Goal: Communication & Community: Answer question/provide support

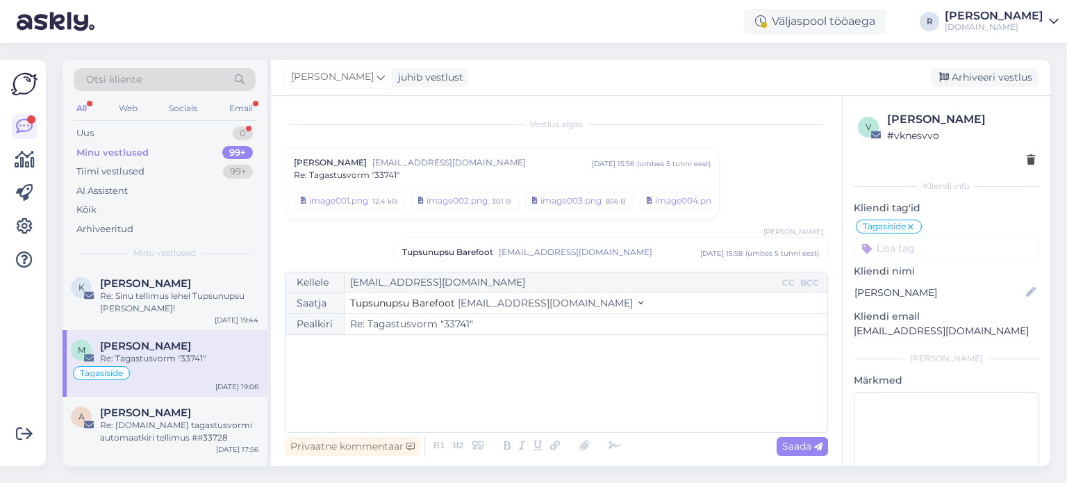
scroll to position [344, 0]
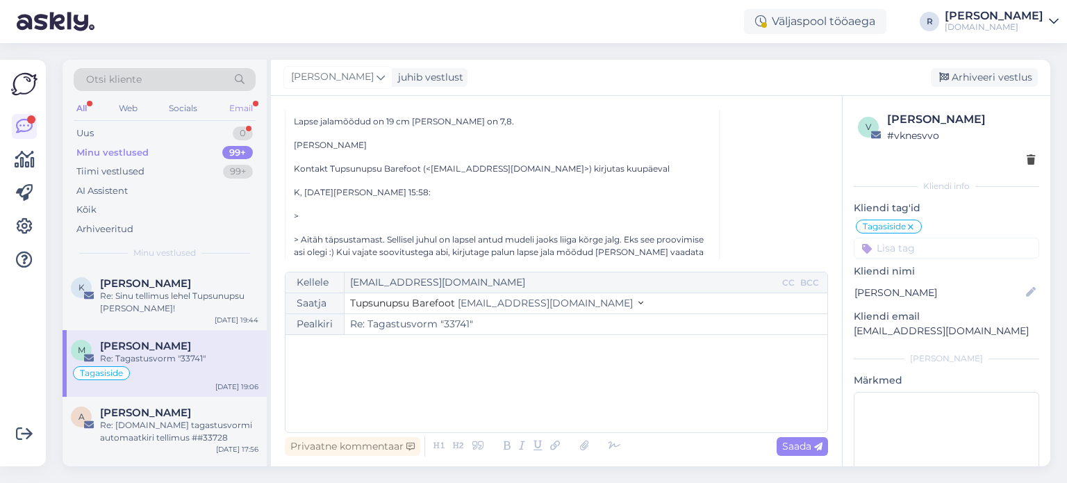
click at [250, 108] on div "Email" at bounding box center [240, 108] width 29 height 18
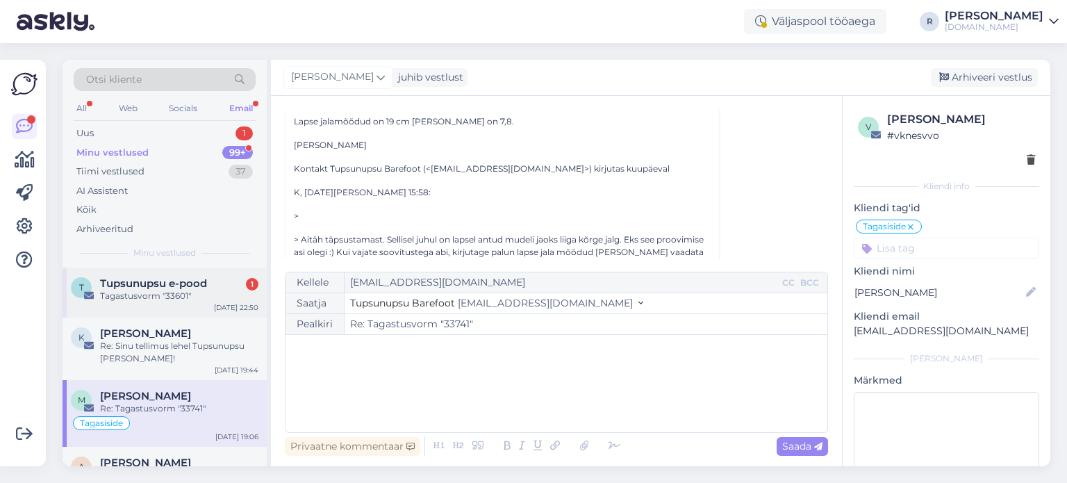
click at [147, 288] on span "Tupsunupsu e-pood" at bounding box center [153, 283] width 107 height 13
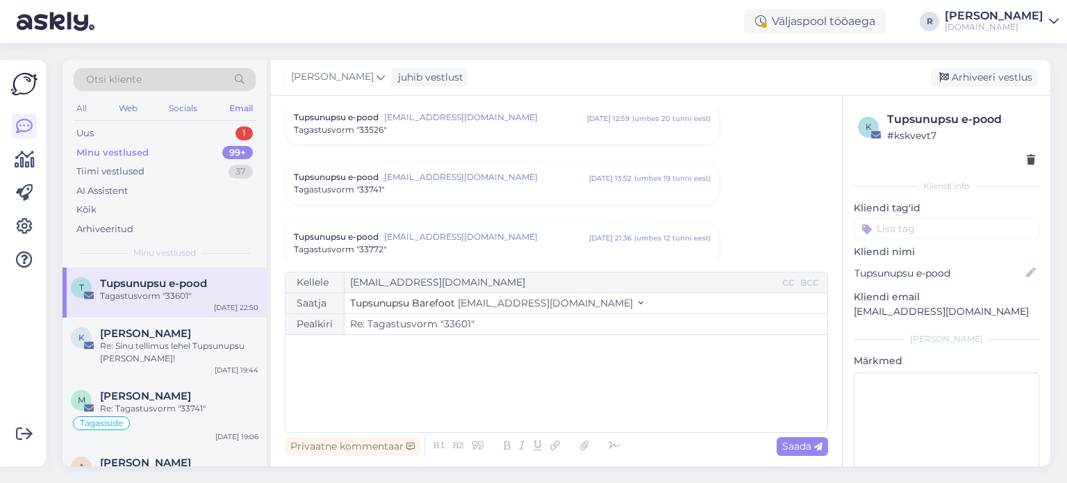
scroll to position [463, 0]
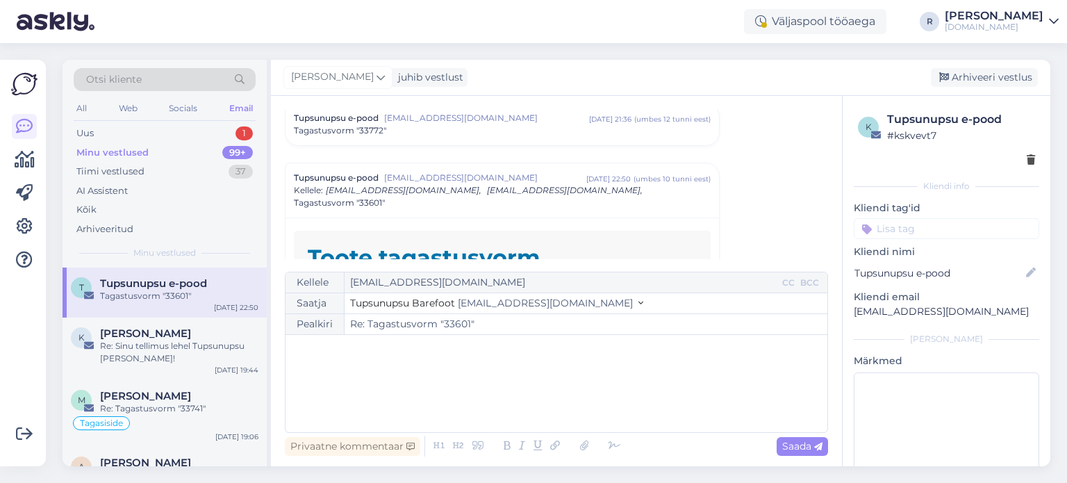
click at [336, 370] on div "﻿" at bounding box center [556, 383] width 528 height 83
click at [167, 348] on div "Re: Sinu tellimus lehel Tupsunupsu [PERSON_NAME]!" at bounding box center [179, 352] width 158 height 25
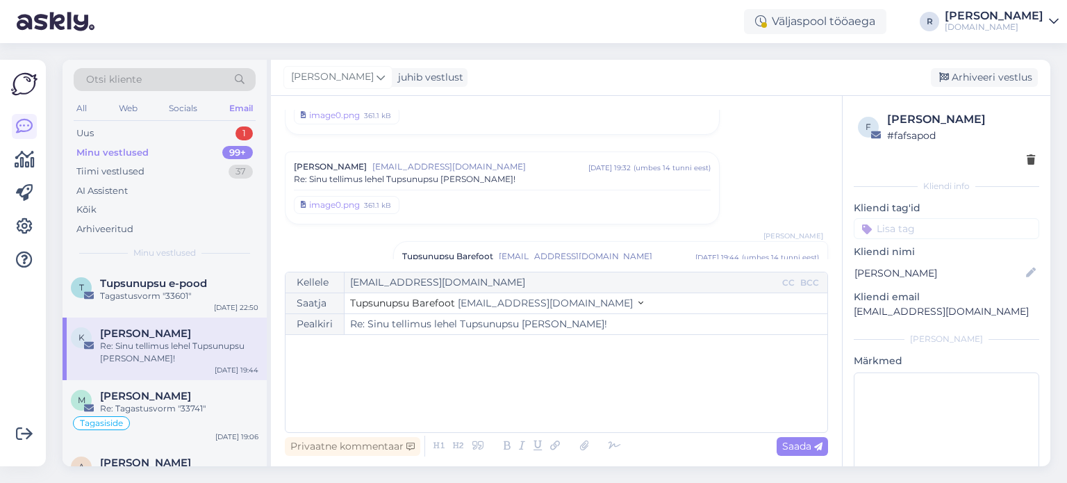
scroll to position [155, 0]
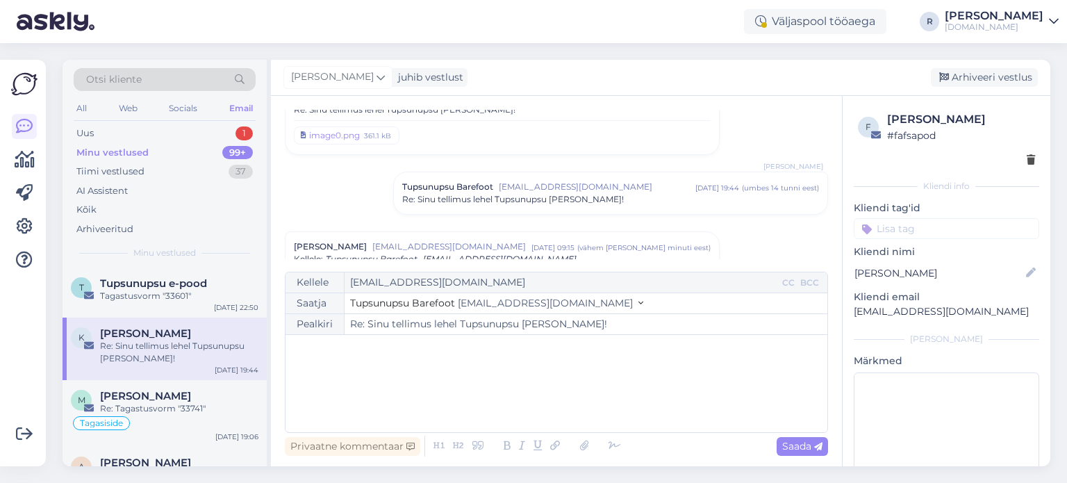
click at [622, 203] on div "Re: Sinu tellimus lehel Tupsunupsu [PERSON_NAME]!" at bounding box center [610, 199] width 417 height 13
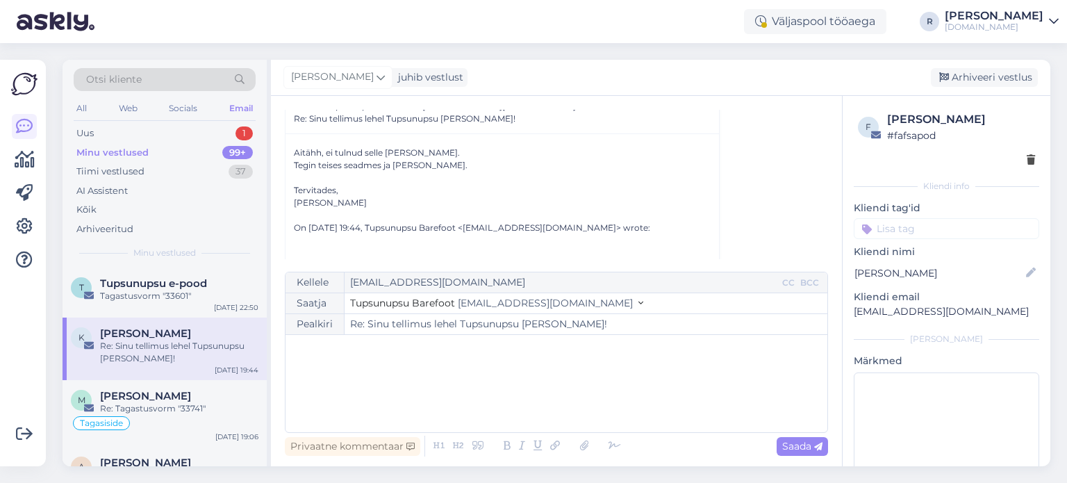
scroll to position [699, 0]
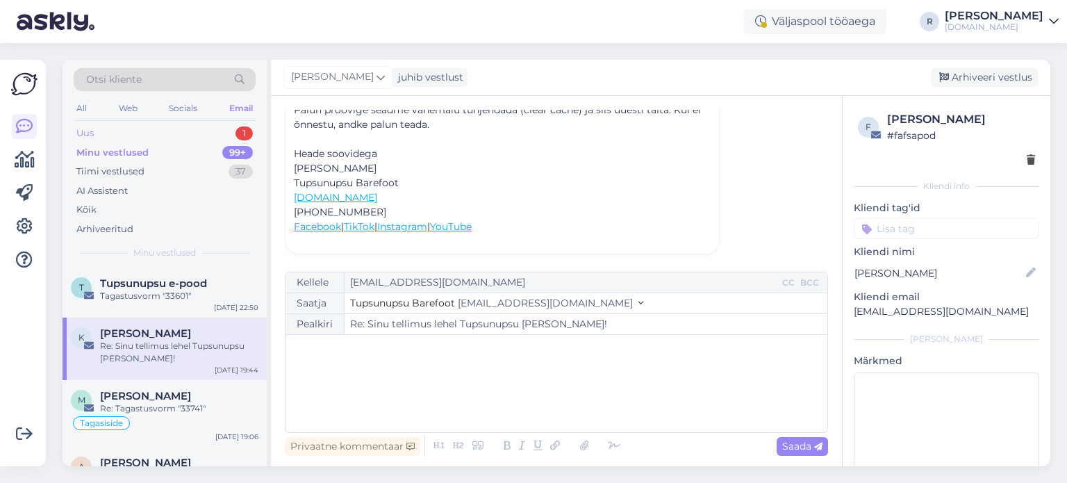
click at [112, 135] on div "Uus 1" at bounding box center [165, 133] width 182 height 19
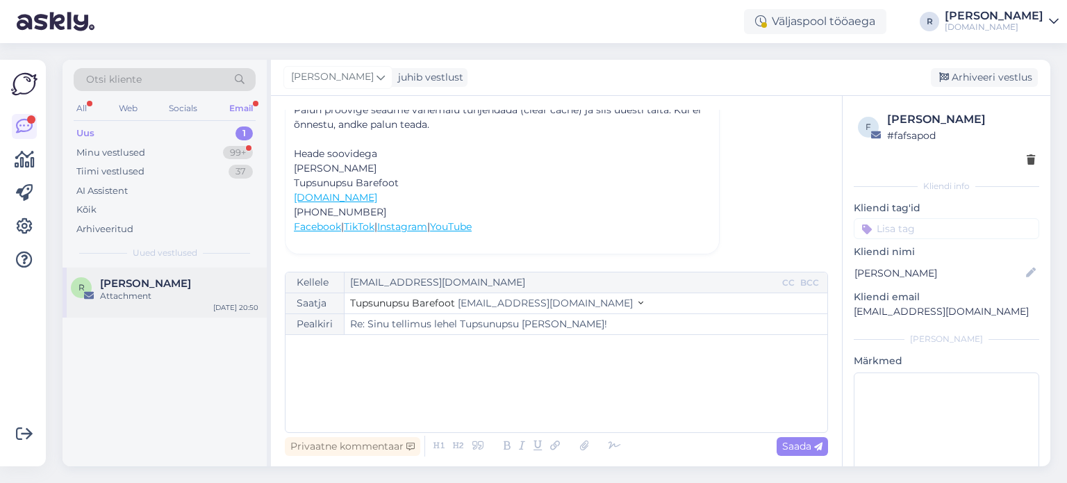
click at [122, 277] on span "[PERSON_NAME]" at bounding box center [145, 283] width 91 height 13
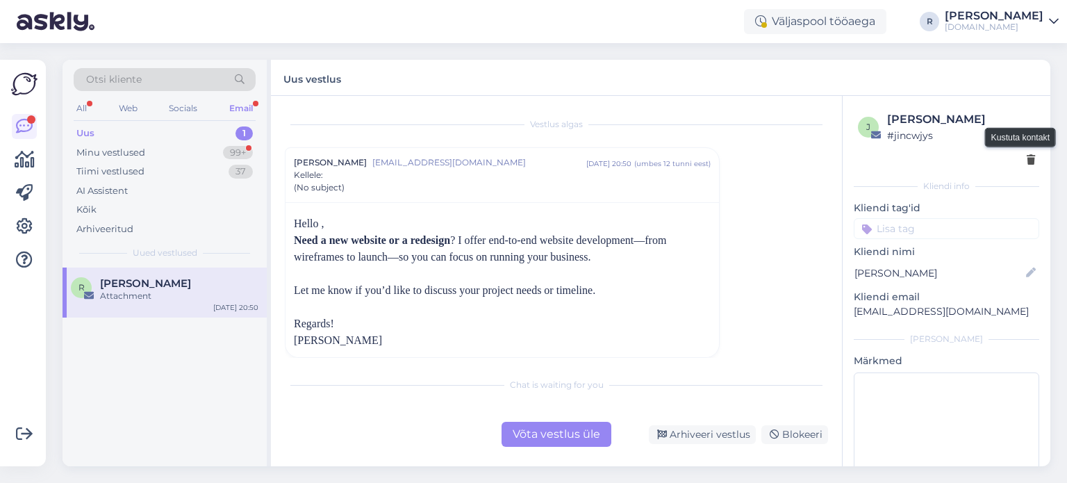
click at [1026, 156] on icon at bounding box center [1030, 161] width 8 height 10
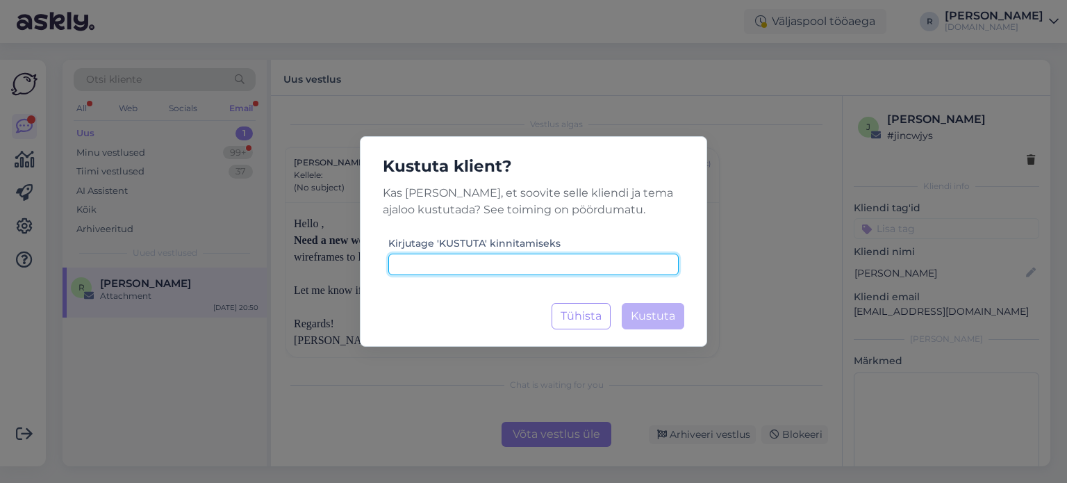
click at [541, 259] on input at bounding box center [533, 264] width 290 height 22
type input "kustuta"
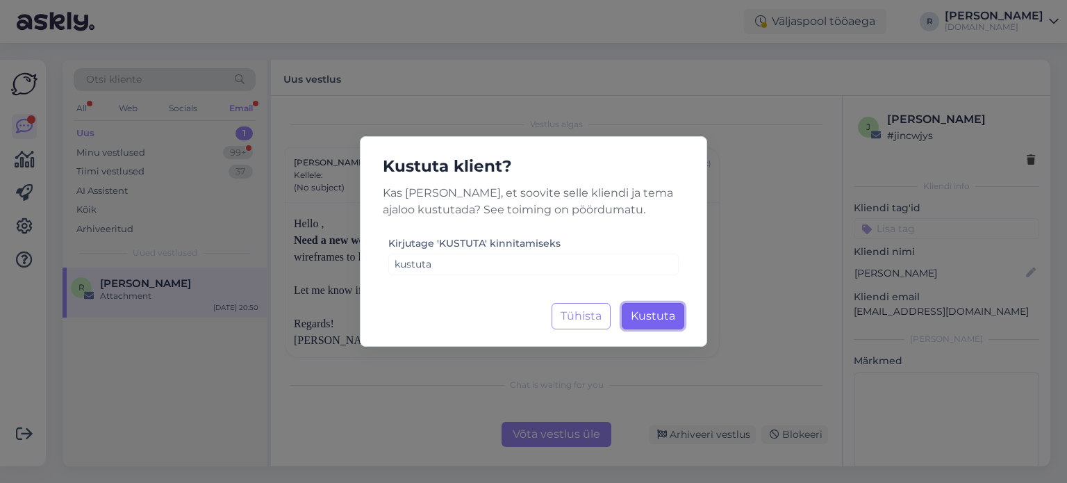
click at [669, 317] on span "Kustuta" at bounding box center [653, 315] width 44 height 13
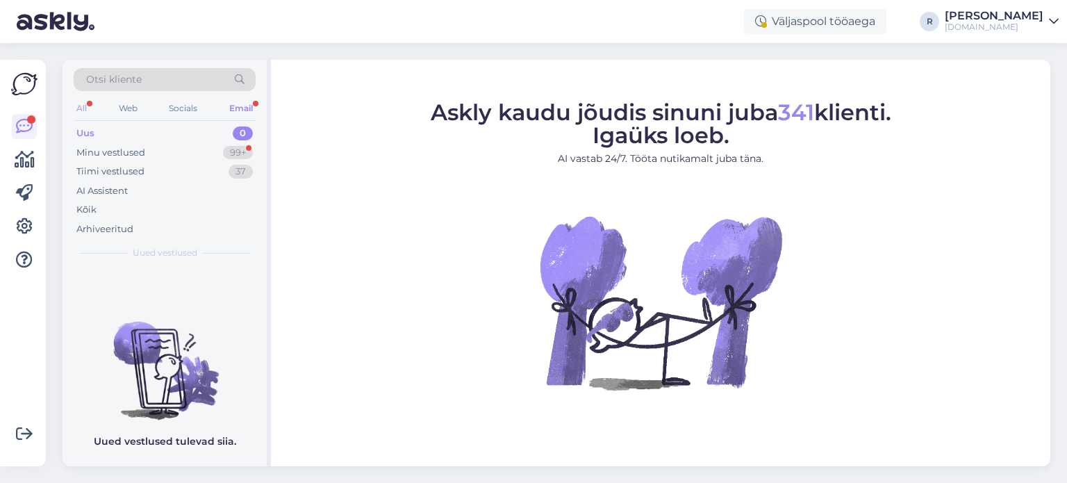
click at [88, 102] on div "All" at bounding box center [82, 108] width 16 height 18
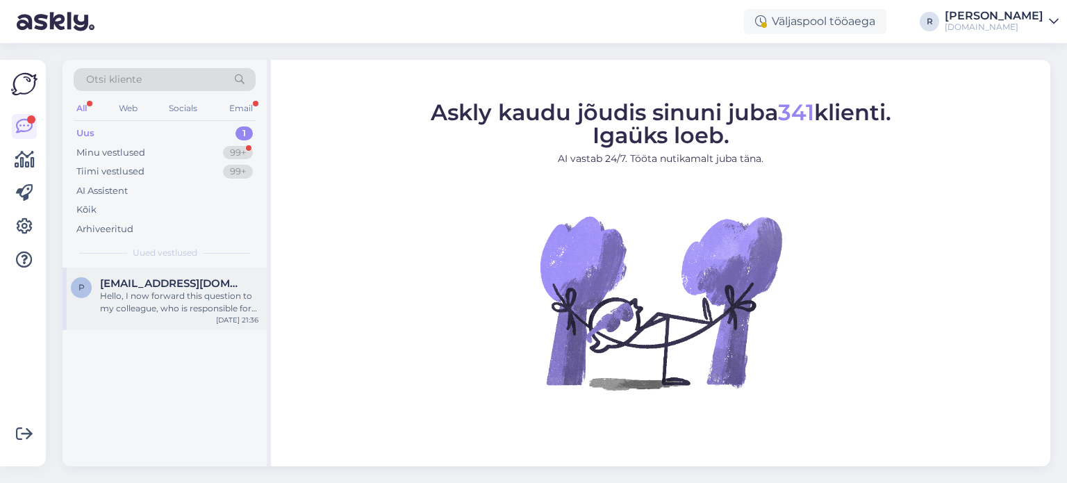
click at [142, 283] on span "[EMAIL_ADDRESS][DOMAIN_NAME]" at bounding box center [172, 283] width 144 height 13
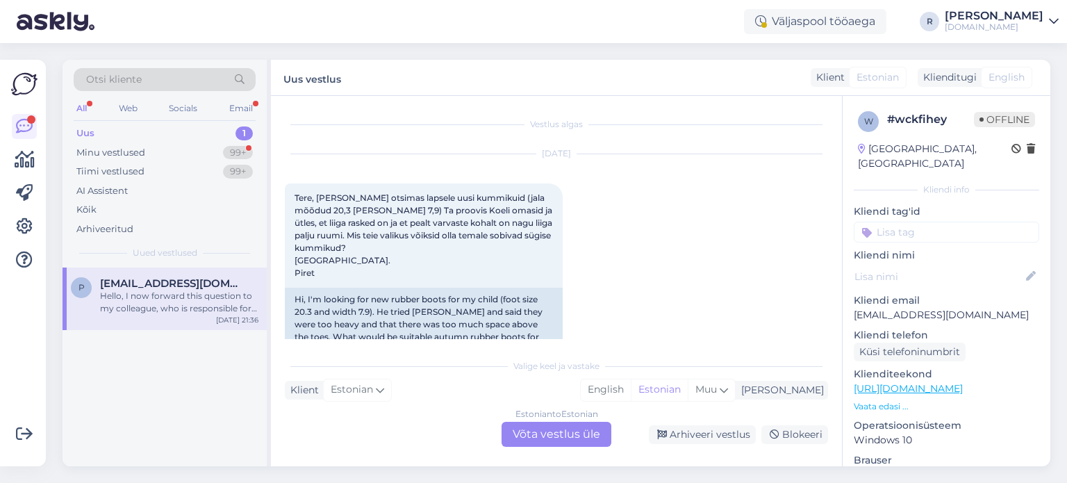
click at [1003, 73] on span "English" at bounding box center [1006, 77] width 36 height 15
click at [956, 76] on div "Klienditugi" at bounding box center [946, 77] width 59 height 15
click at [1013, 75] on span "English" at bounding box center [1006, 77] width 36 height 15
click at [519, 428] on div "Estonian to Estonian Võta vestlus üle" at bounding box center [556, 434] width 110 height 25
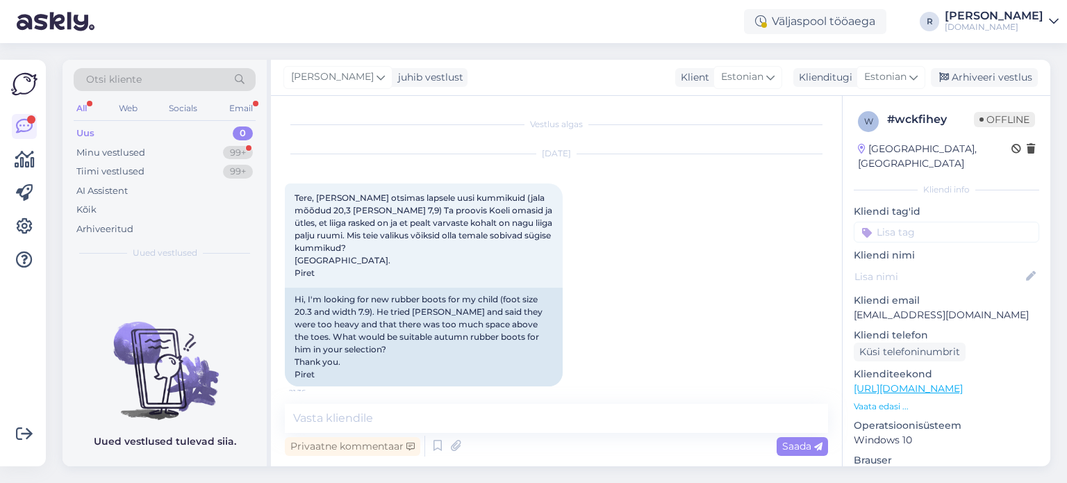
scroll to position [118, 0]
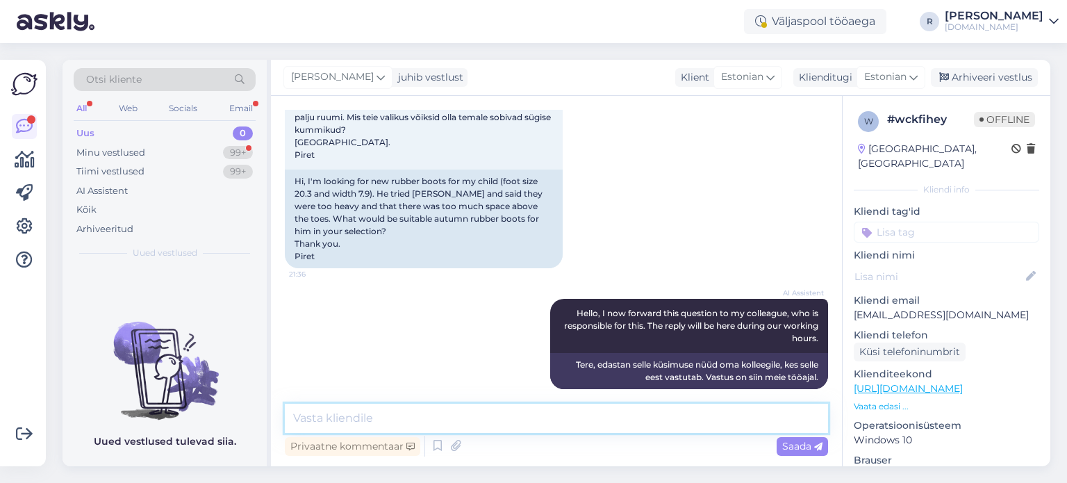
click at [423, 415] on textarea at bounding box center [556, 417] width 543 height 29
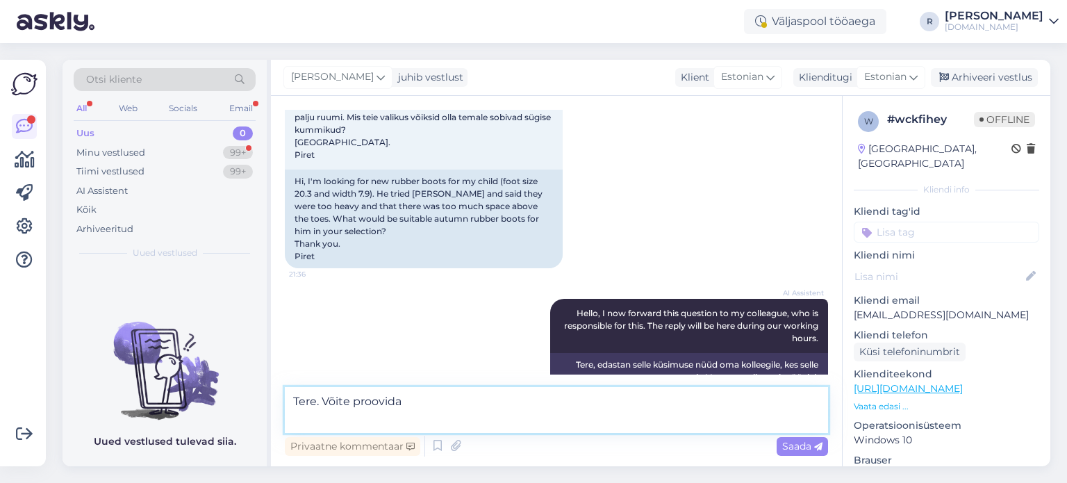
paste textarea "[URL][DOMAIN_NAME]"
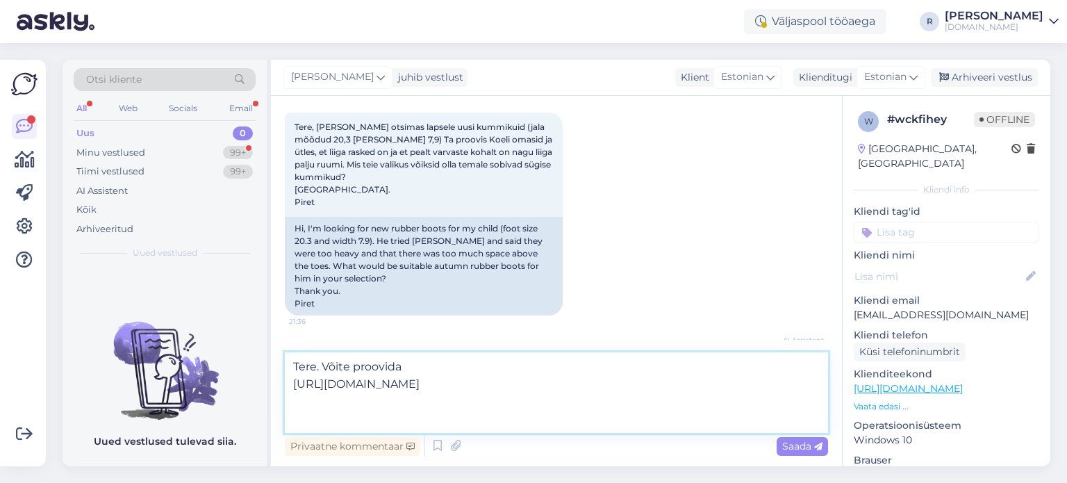
scroll to position [49, 0]
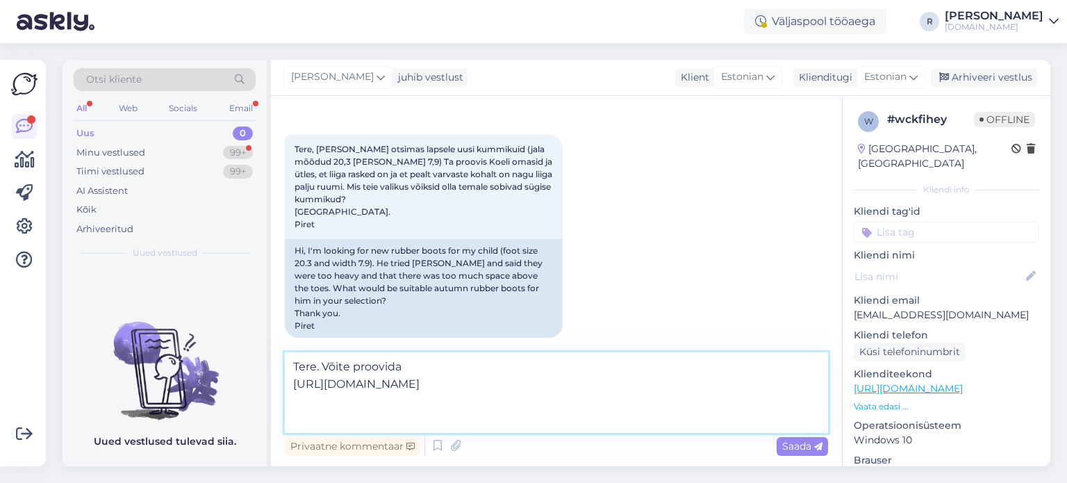
paste textarea "[URL][DOMAIN_NAME]"
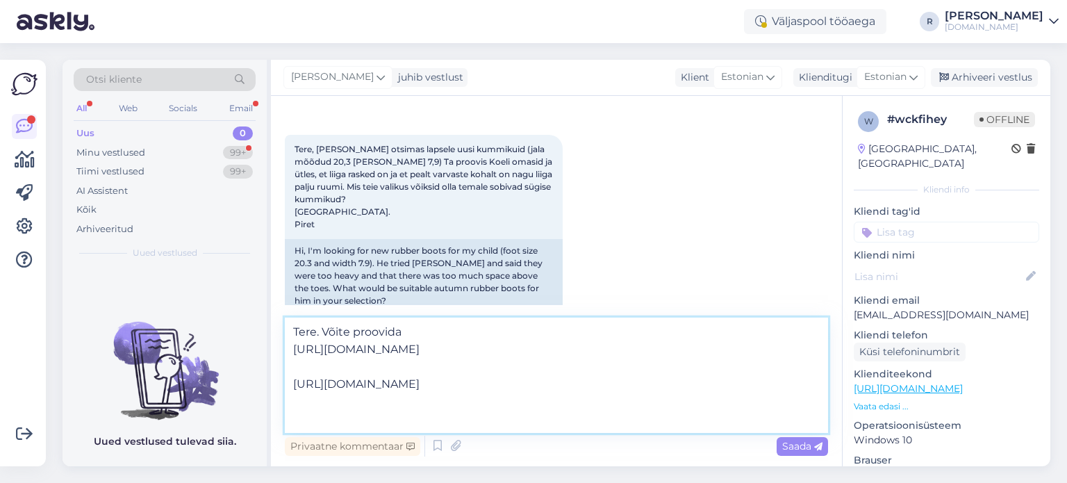
paste textarea "[URL][DOMAIN_NAME]"
type textarea "Tere. Võite proovida [URL][DOMAIN_NAME] [URL][DOMAIN_NAME] [URL][DOMAIN_NAME]"
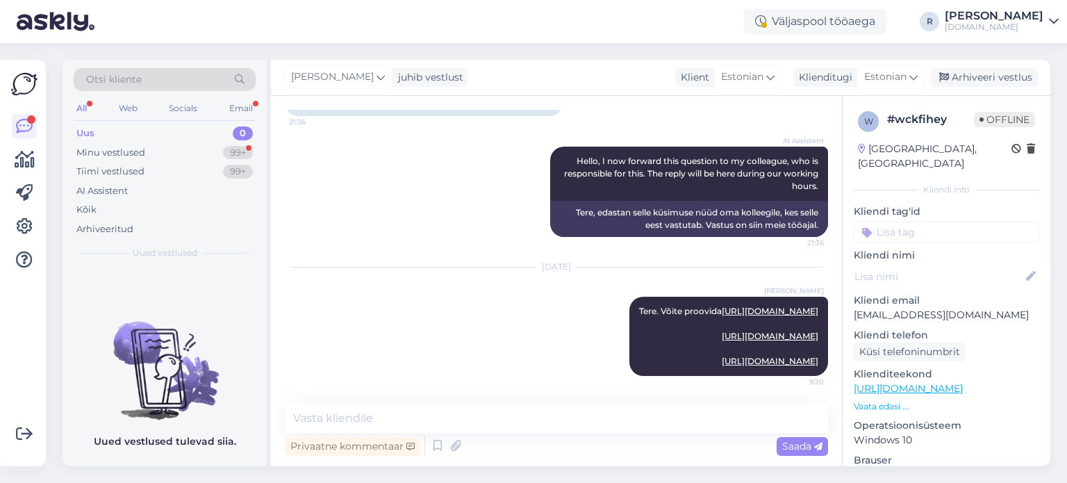
click at [94, 102] on div "All Web Socials Email" at bounding box center [165, 110] width 182 height 22
click at [87, 106] on div "All" at bounding box center [82, 108] width 16 height 18
click at [106, 199] on div "AI Assistent" at bounding box center [165, 190] width 182 height 19
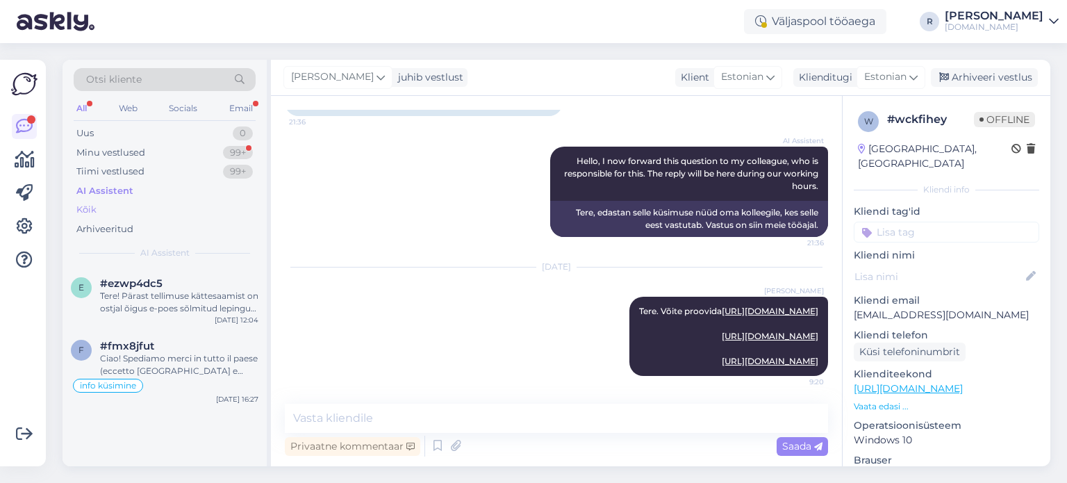
click at [106, 208] on div "Kõik" at bounding box center [165, 209] width 182 height 19
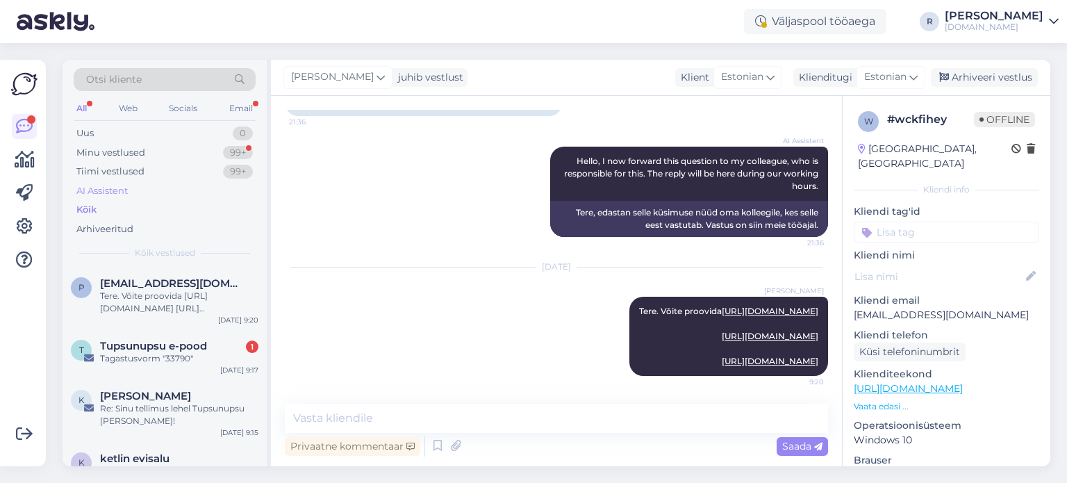
click at [106, 190] on div "AI Assistent" at bounding box center [101, 191] width 51 height 14
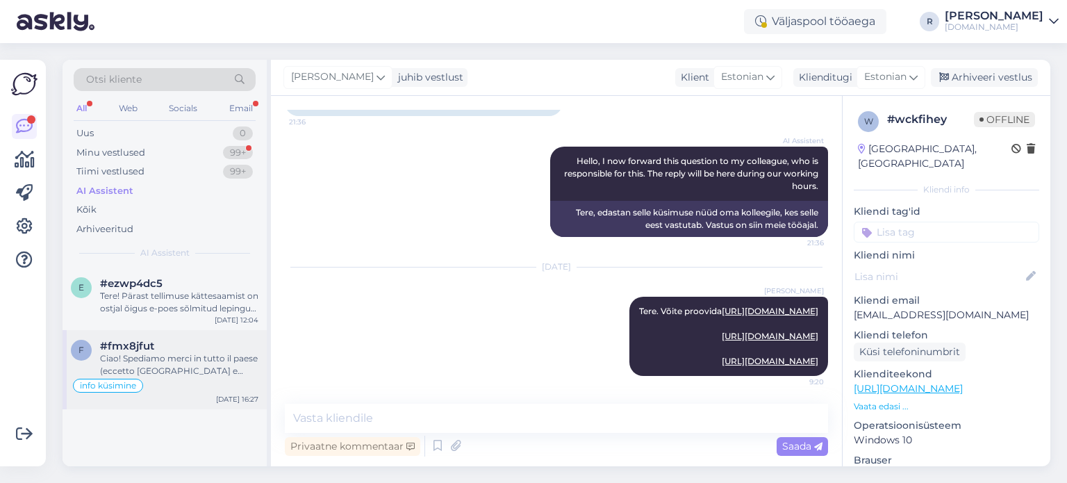
click at [153, 372] on div "Ciao! Spediamo merci in tutto il paese (eccetto [GEOGRAPHIC_DATA] e [GEOGRAPHIC…" at bounding box center [179, 364] width 158 height 25
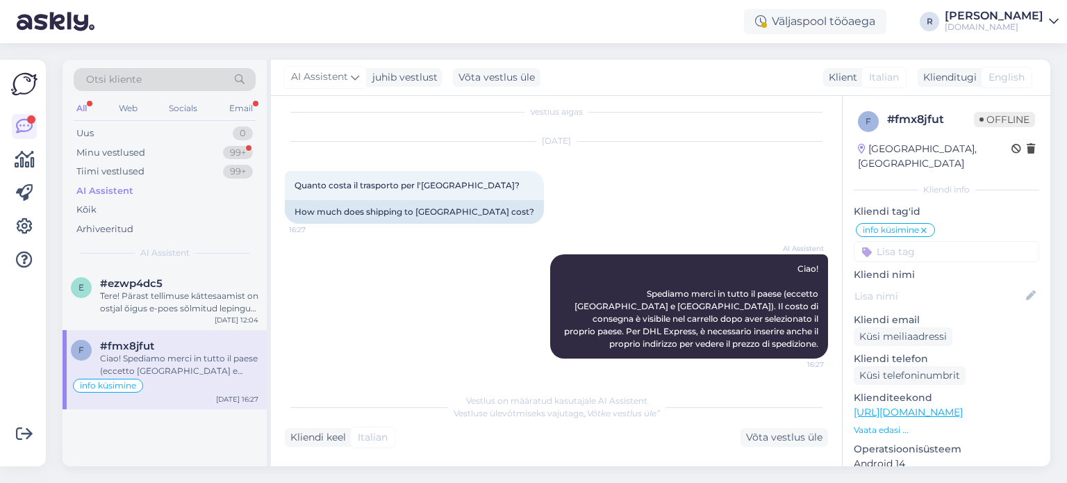
scroll to position [12, 0]
click at [796, 435] on div "Võta vestlus üle" at bounding box center [784, 437] width 88 height 19
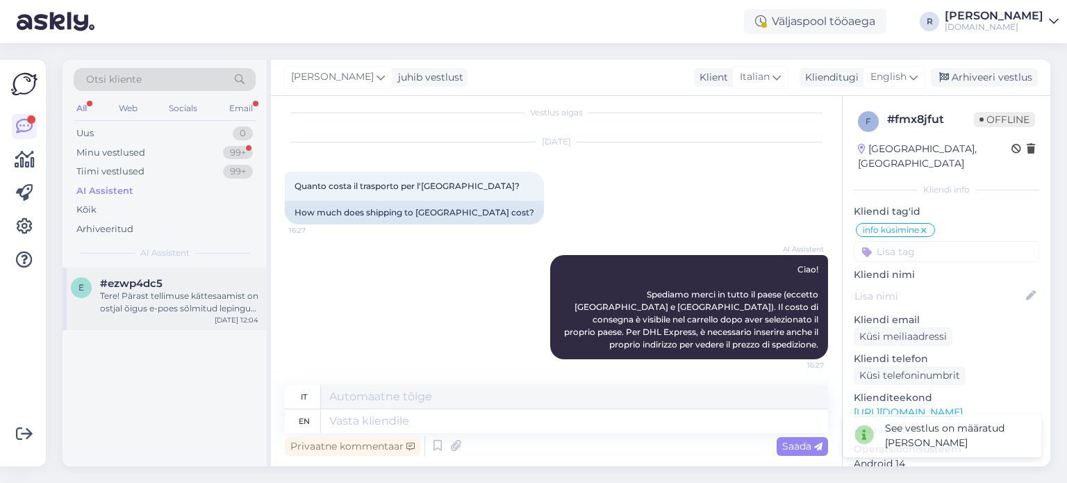
click at [140, 290] on div "Tere! Pärast tellimuse kättesaamist on ostjal õigus e-poes sõlmitud lepingust t…" at bounding box center [179, 302] width 158 height 25
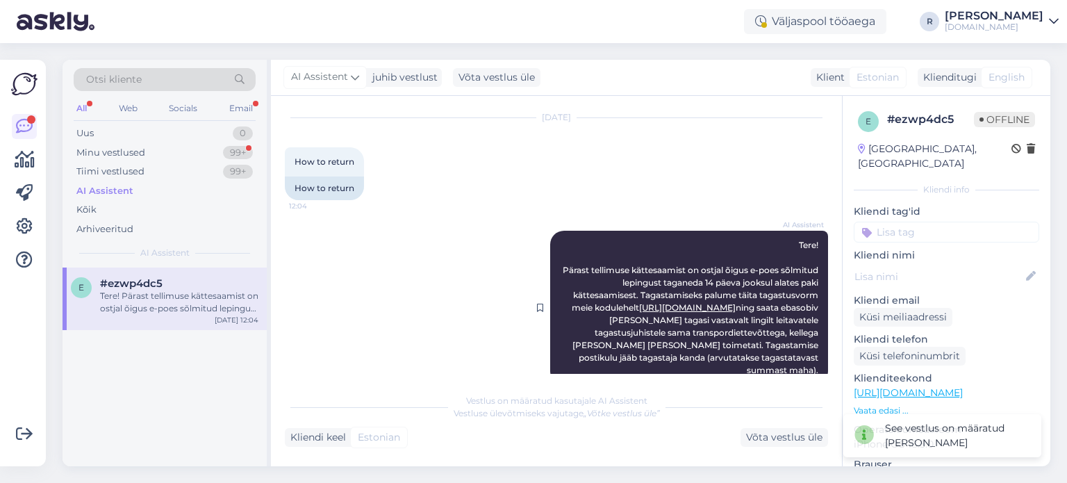
scroll to position [50, 0]
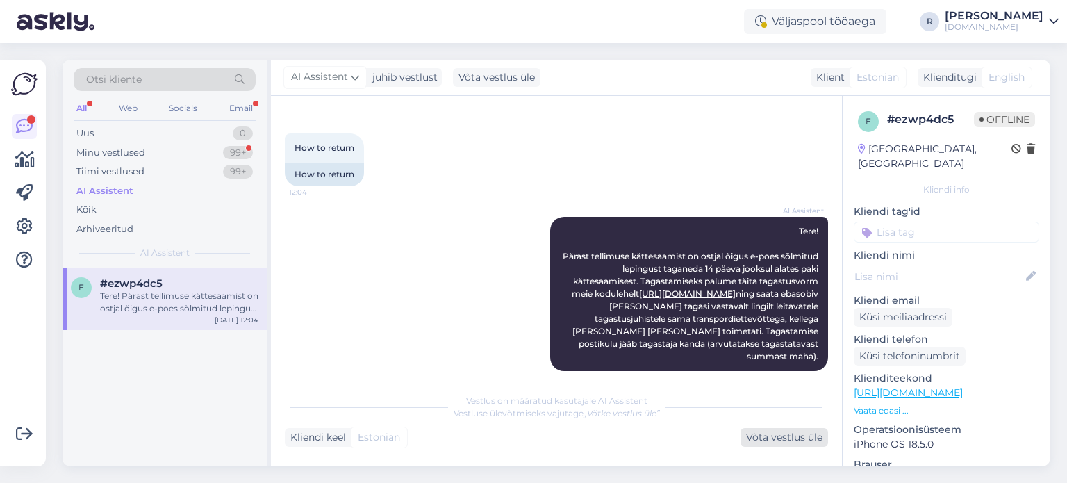
click at [792, 433] on div "Võta vestlus üle" at bounding box center [784, 437] width 88 height 19
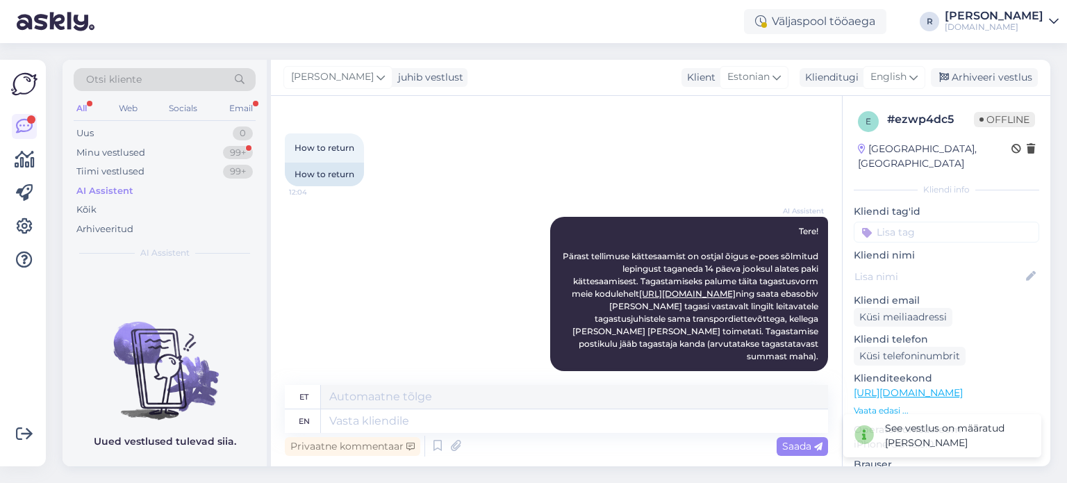
click at [85, 108] on div "All" at bounding box center [82, 108] width 16 height 18
click at [83, 213] on div "Kõik" at bounding box center [86, 210] width 20 height 14
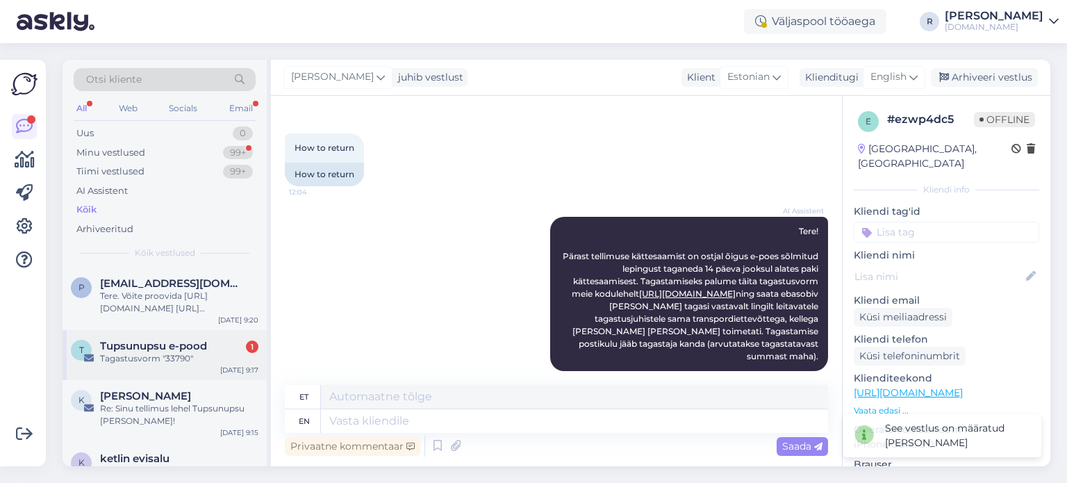
click at [165, 345] on span "Tupsunupsu e-pood" at bounding box center [153, 346] width 107 height 13
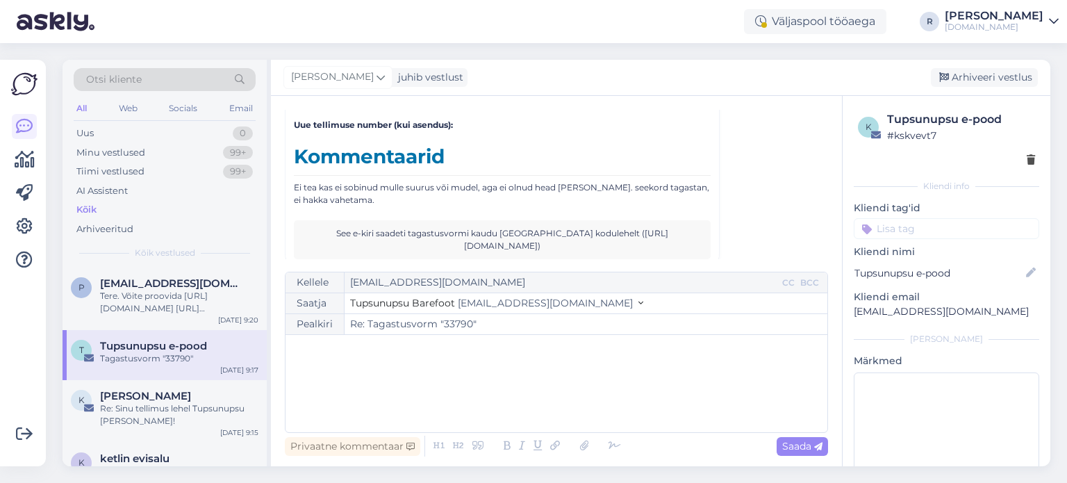
scroll to position [950, 0]
